Goal: Transaction & Acquisition: Subscribe to service/newsletter

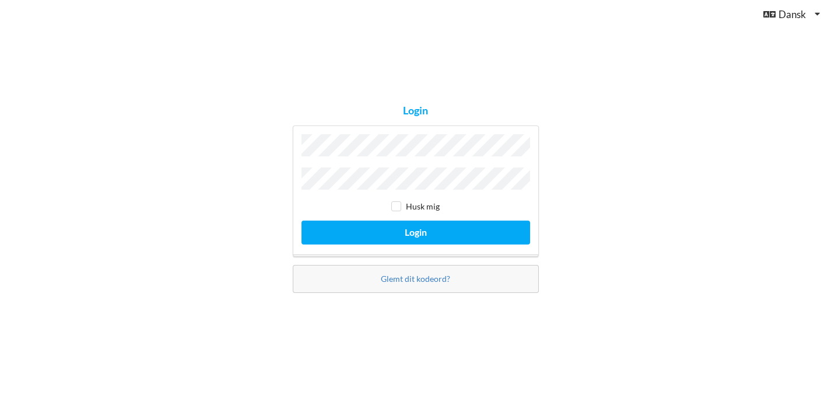
click at [301, 220] on button "Login" at bounding box center [415, 232] width 229 height 24
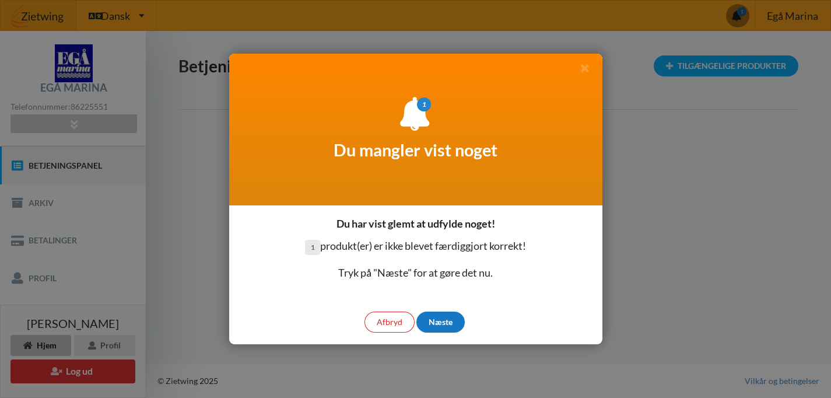
click at [434, 318] on div "Næste" at bounding box center [440, 321] width 48 height 21
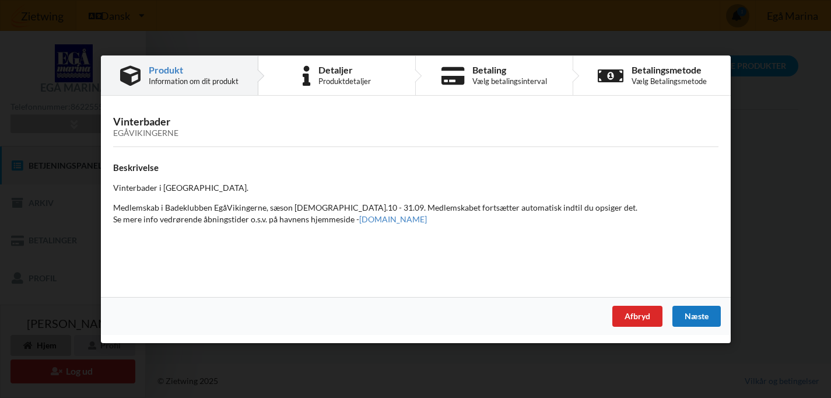
click at [698, 314] on div "Næste" at bounding box center [696, 315] width 48 height 21
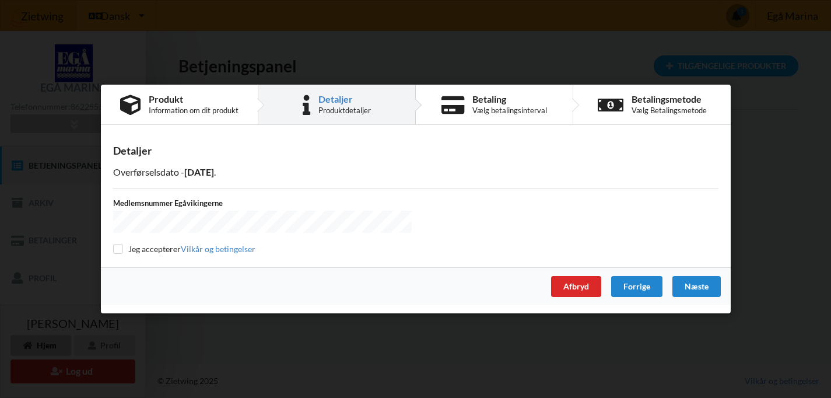
click at [140, 254] on div "Detaljer Overførselsdato - [DATE] Medlemsnummer Egåvikingerne Jeg accepterer [P…" at bounding box center [416, 200] width 630 height 134
click at [134, 251] on label "Jeg accepterer Vilkår og betingelser" at bounding box center [184, 249] width 142 height 10
click at [120, 251] on input "checkbox" at bounding box center [118, 249] width 10 height 10
checkbox input "true"
click at [698, 283] on div "Næste" at bounding box center [696, 286] width 48 height 21
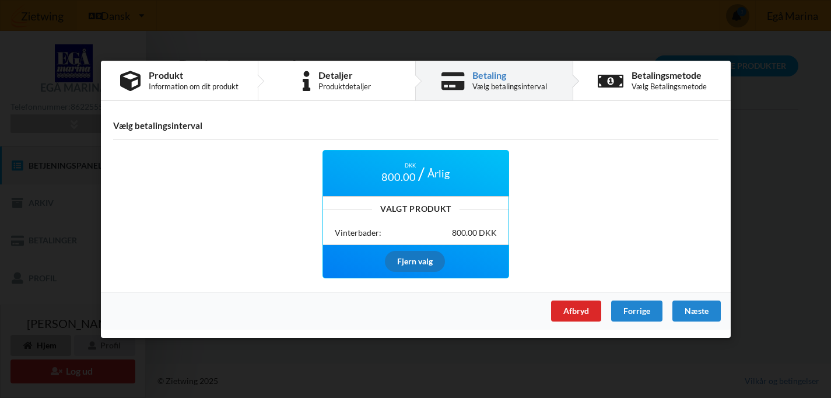
click at [407, 260] on div "Fjern valg" at bounding box center [414, 261] width 60 height 21
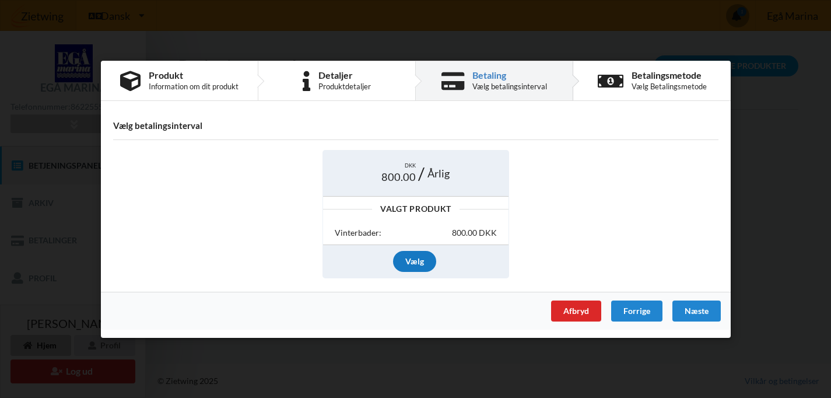
click at [409, 260] on div "Vælg" at bounding box center [414, 261] width 43 height 21
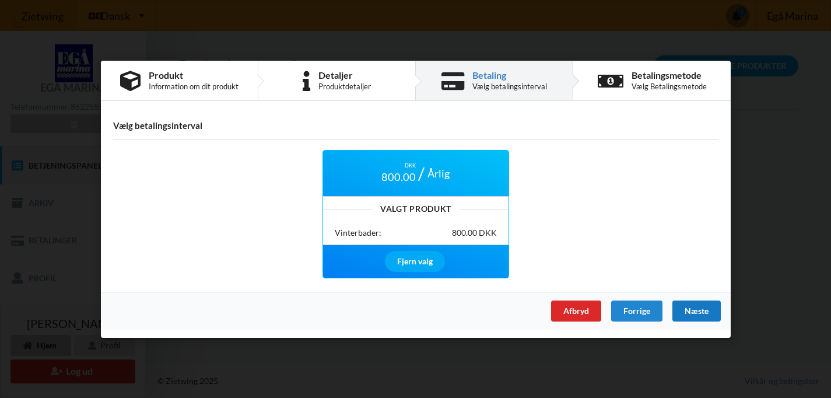
click at [697, 315] on div "Næste" at bounding box center [696, 310] width 48 height 21
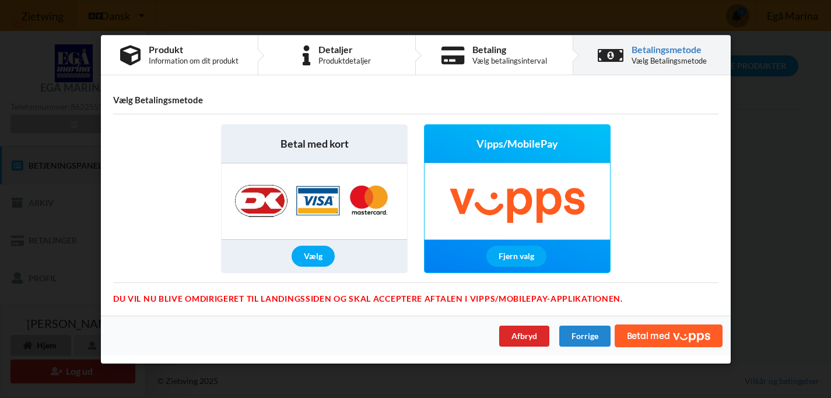
click at [508, 196] on img at bounding box center [516, 201] width 185 height 76
click at [641, 333] on span "Betal med" at bounding box center [647, 335] width 43 height 9
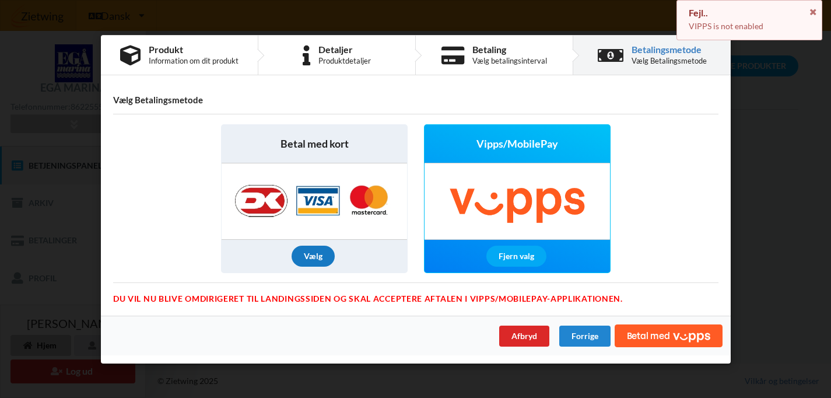
click at [308, 251] on div "Vælg" at bounding box center [312, 255] width 43 height 21
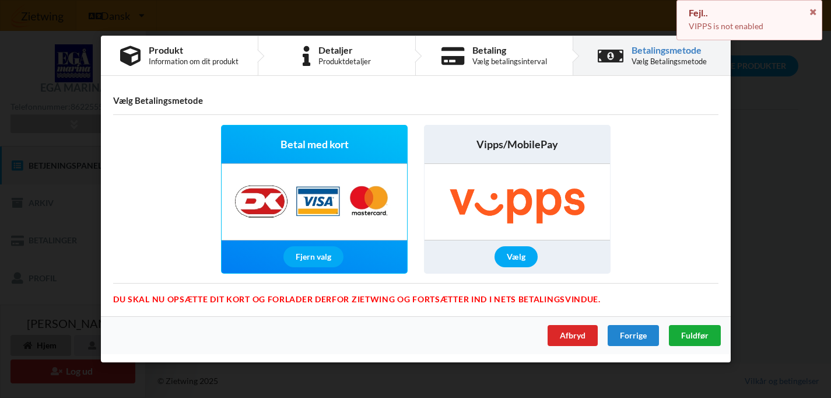
click at [684, 335] on span "Fuldfør" at bounding box center [693, 335] width 27 height 10
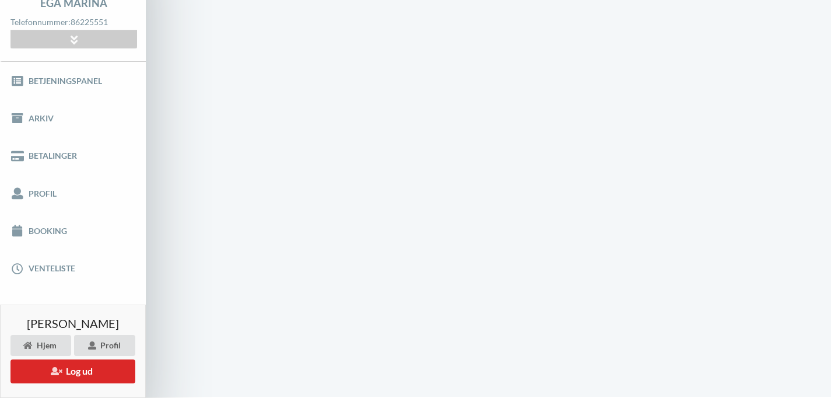
scroll to position [1, 0]
